Goal: Task Accomplishment & Management: Manage account settings

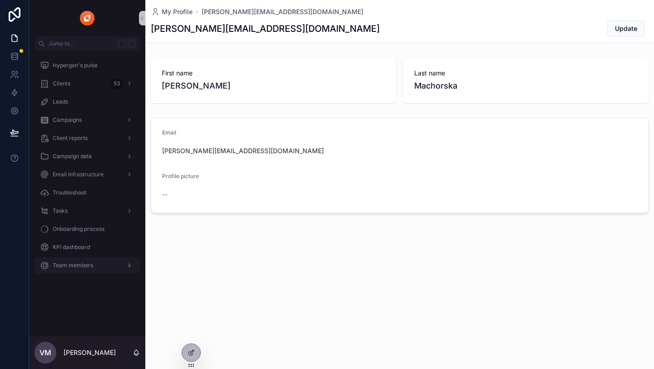
click at [71, 260] on div "Team members" at bounding box center [87, 265] width 95 height 15
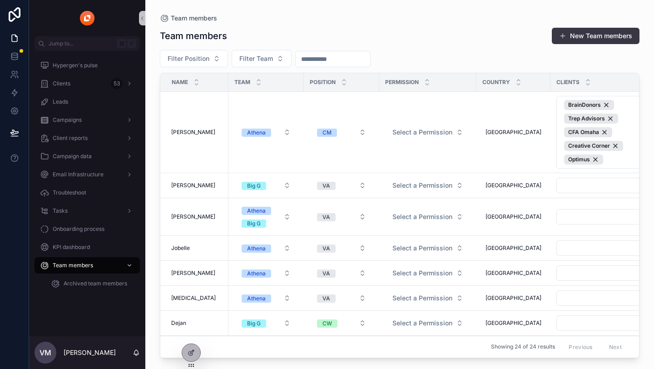
click at [574, 36] on button "New Team members" at bounding box center [596, 36] width 88 height 16
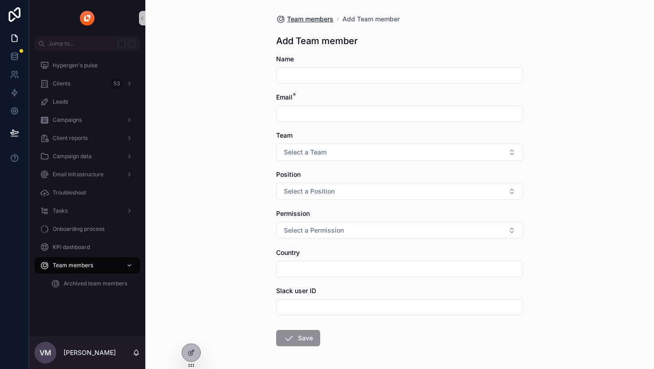
click at [300, 23] on span "Team members" at bounding box center [310, 19] width 46 height 9
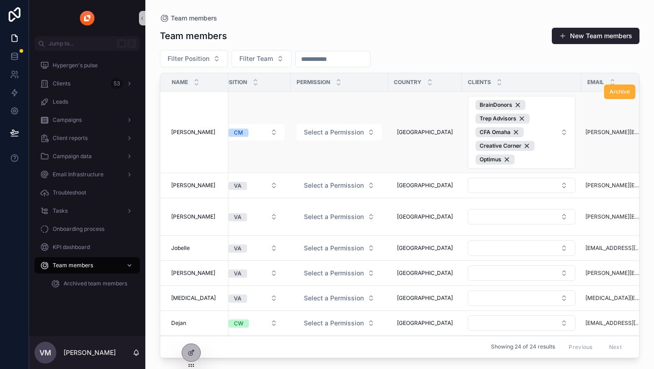
scroll to position [0, 87]
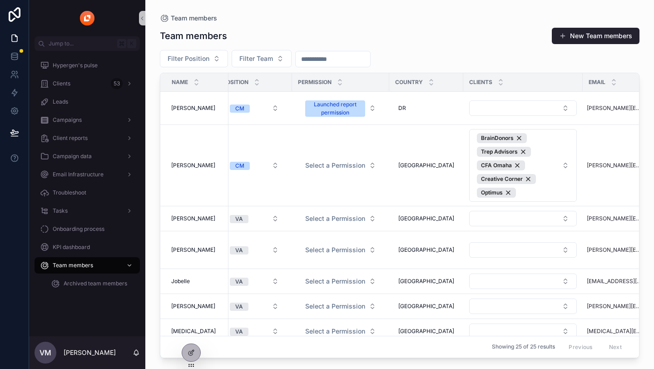
click at [450, 39] on div "Team members New Team members" at bounding box center [400, 35] width 480 height 17
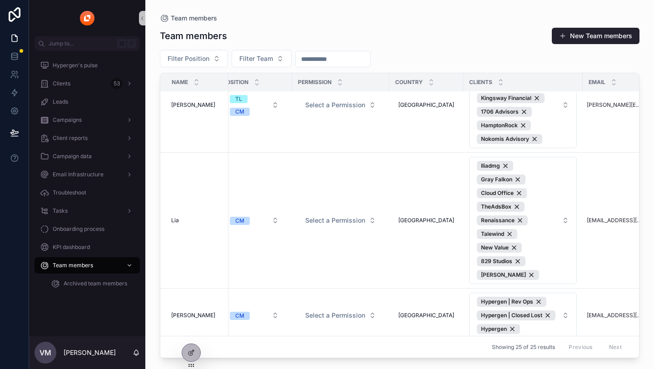
scroll to position [1111, 87]
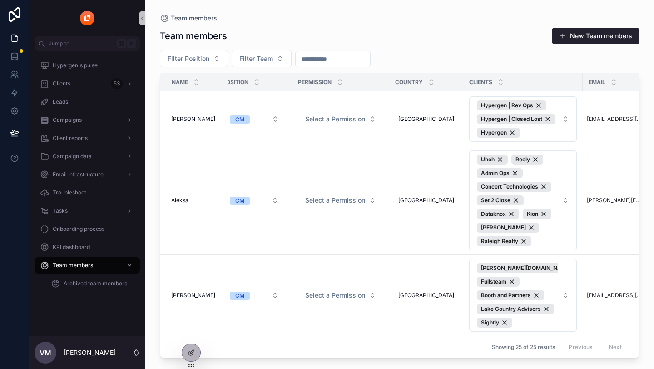
click at [467, 16] on div "Team members" at bounding box center [400, 18] width 480 height 7
